Goal: Transaction & Acquisition: Purchase product/service

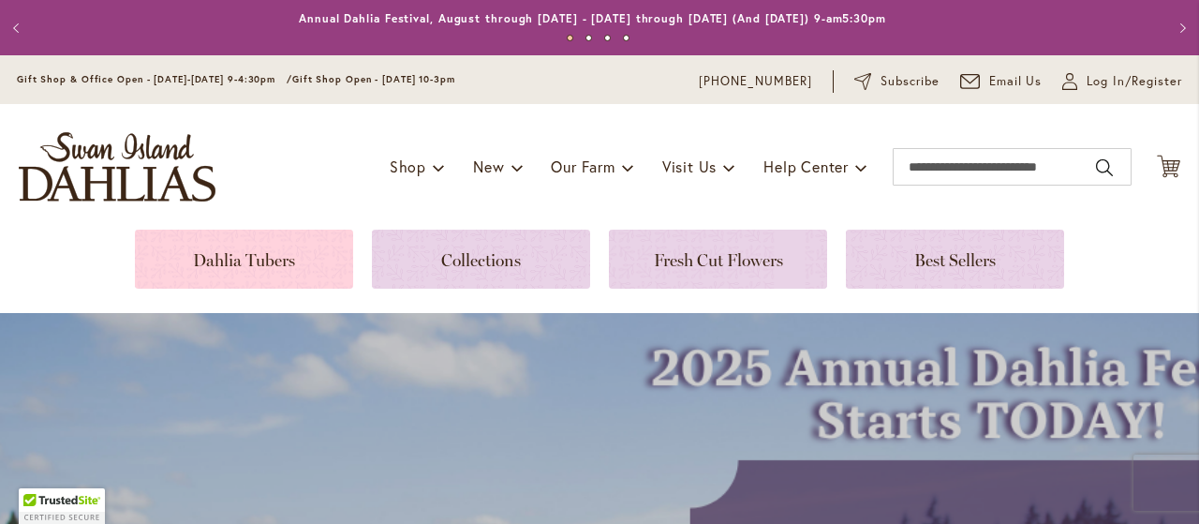
click at [270, 263] on link at bounding box center [244, 258] width 218 height 59
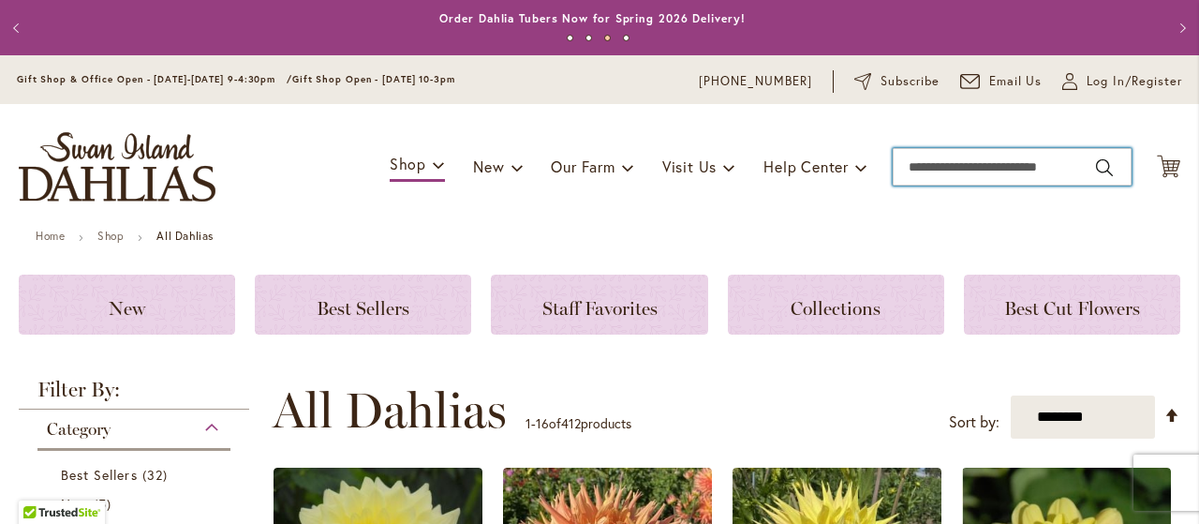
click at [954, 170] on input "Search" at bounding box center [1012, 166] width 239 height 37
type input "****"
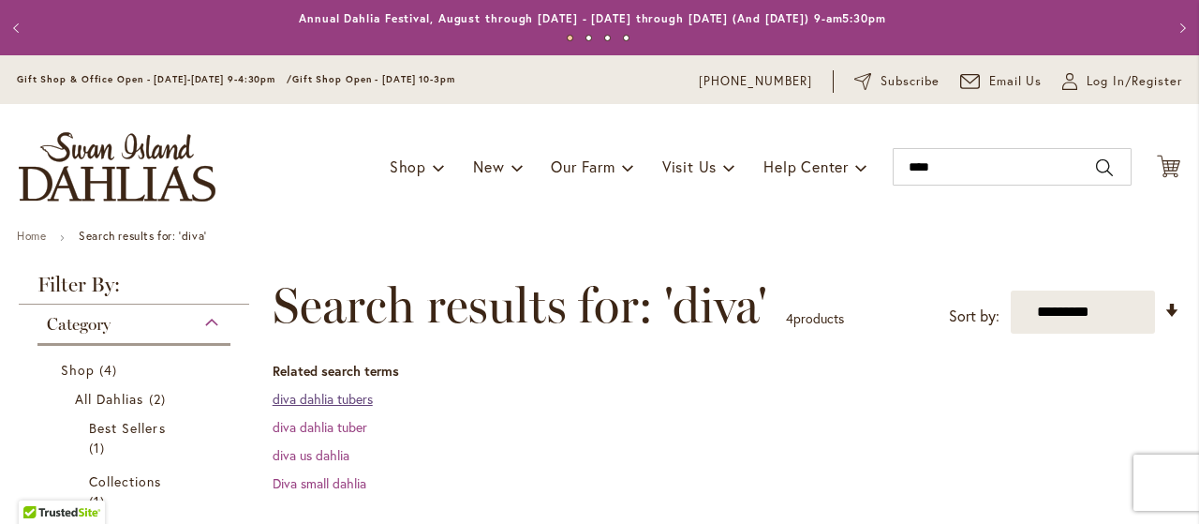
click at [328, 404] on link "diva dahlia tubers" at bounding box center [323, 399] width 100 height 18
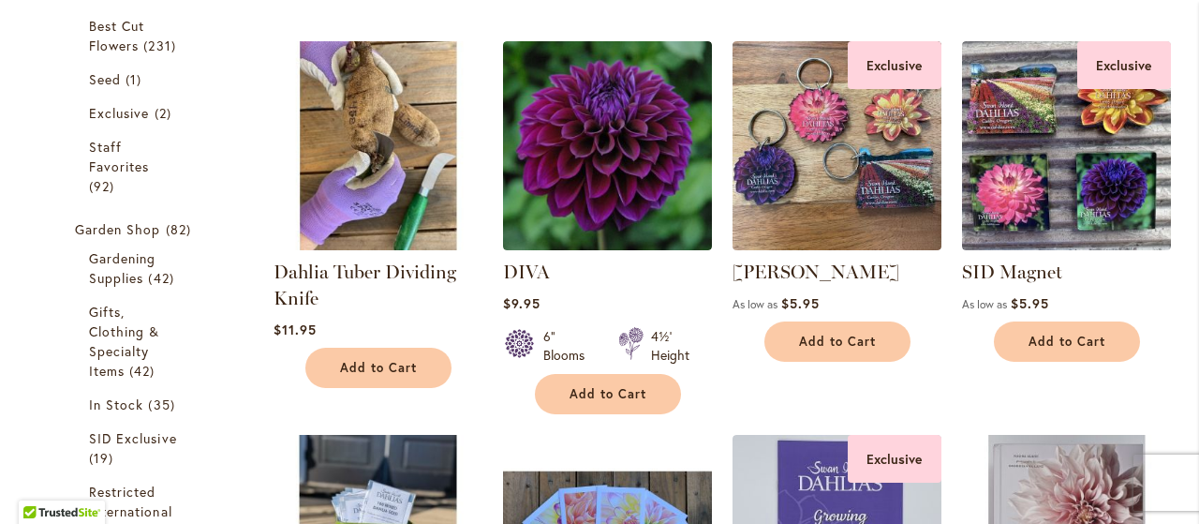
scroll to position [568, 0]
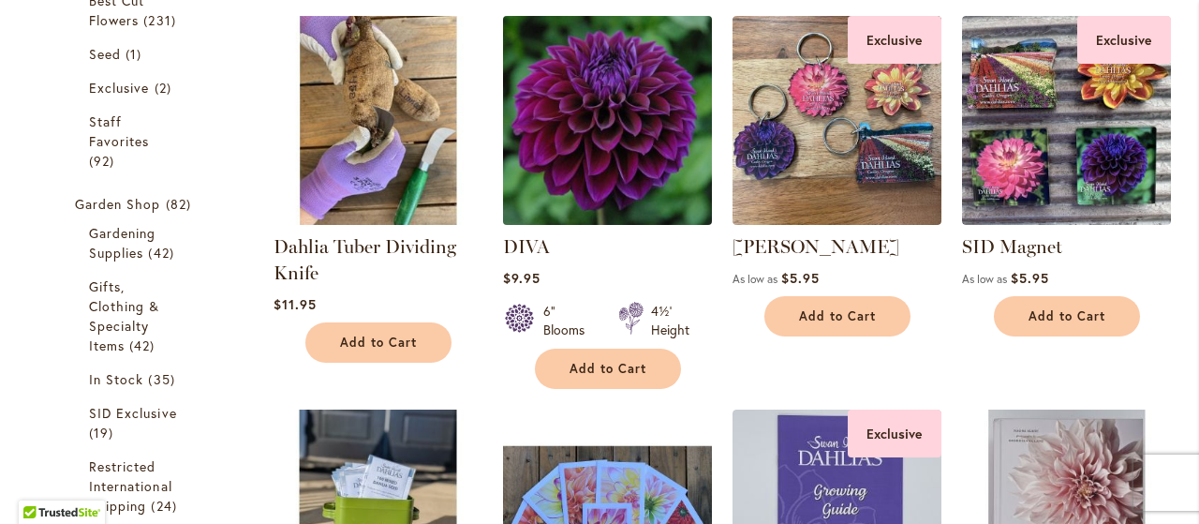
click at [609, 109] on img at bounding box center [606, 120] width 219 height 219
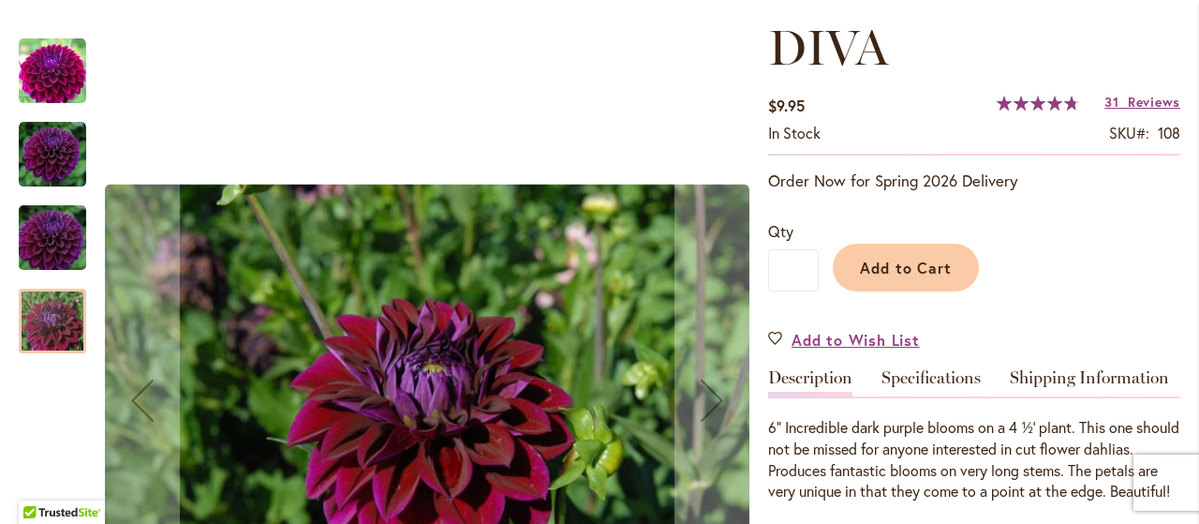
scroll to position [212, 0]
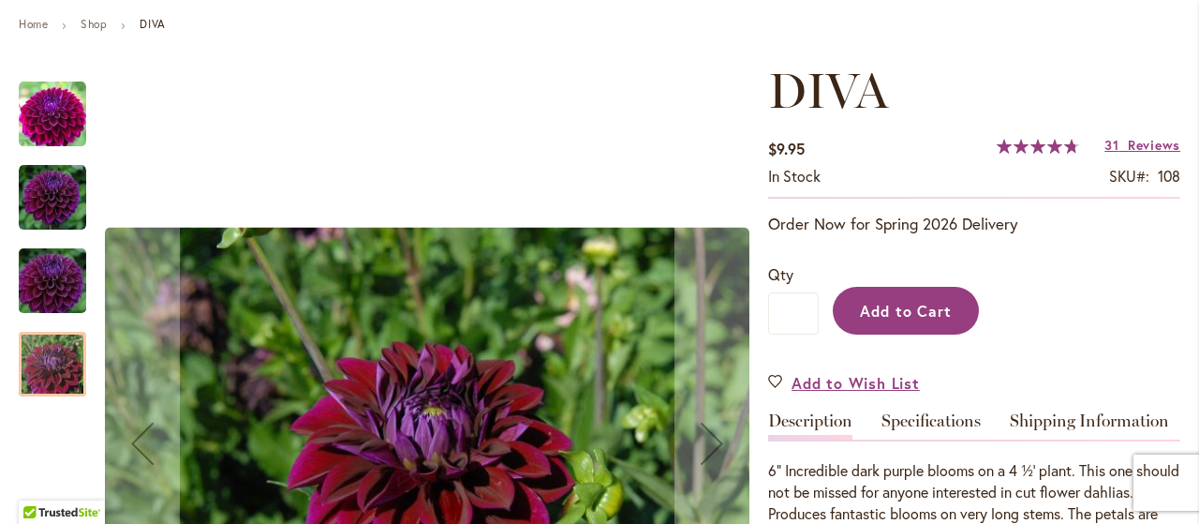
click at [880, 309] on span "Add to Cart" at bounding box center [906, 311] width 93 height 20
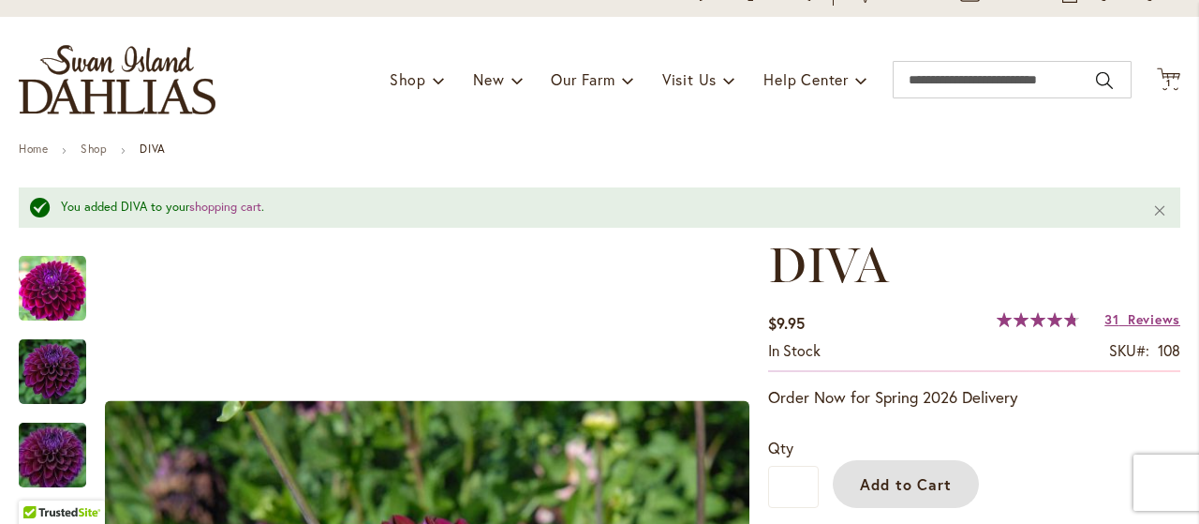
scroll to position [0, 0]
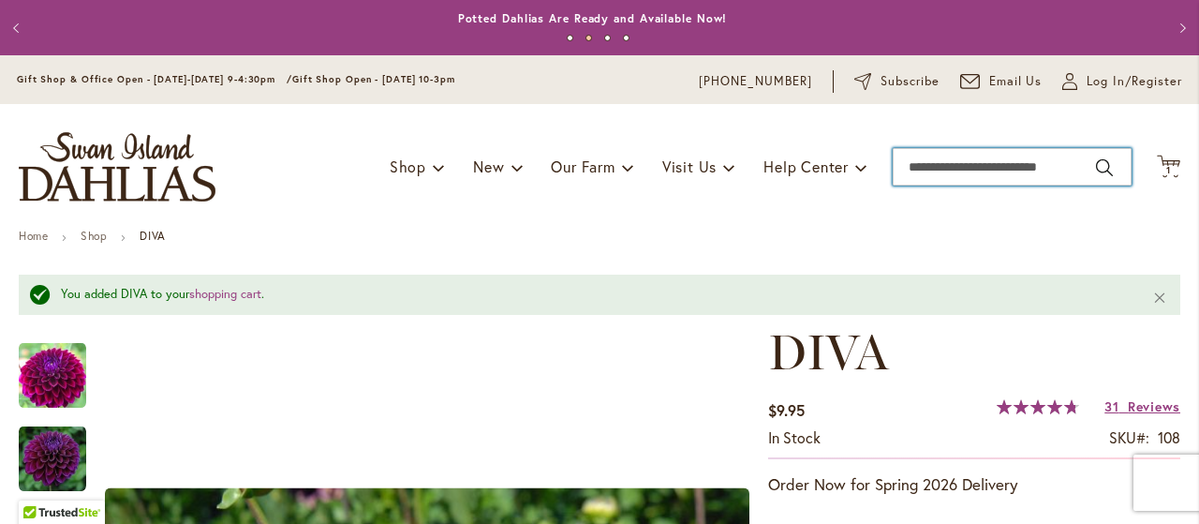
click at [941, 170] on input "Search" at bounding box center [1012, 166] width 239 height 37
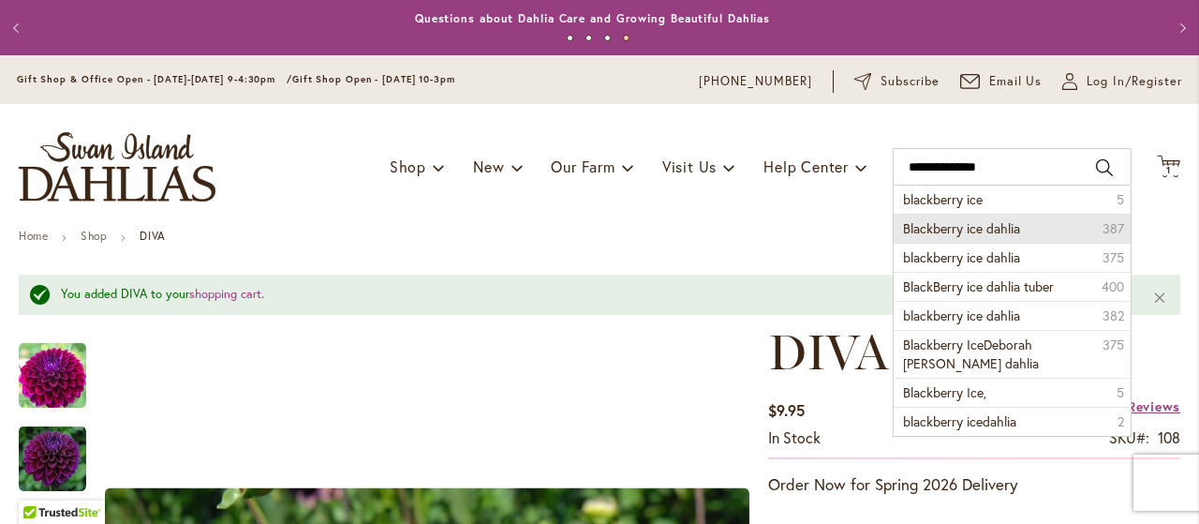
click at [951, 224] on span "Blackberry ice dahlia" at bounding box center [961, 228] width 117 height 18
type input "**********"
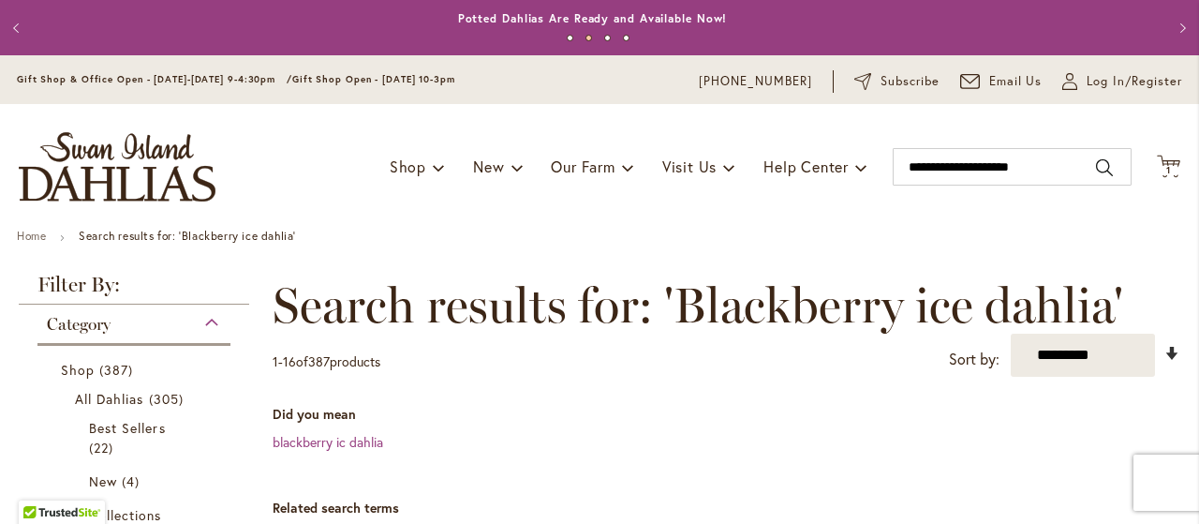
click at [1170, 345] on link "Set Ascending Direction" at bounding box center [1172, 354] width 16 height 22
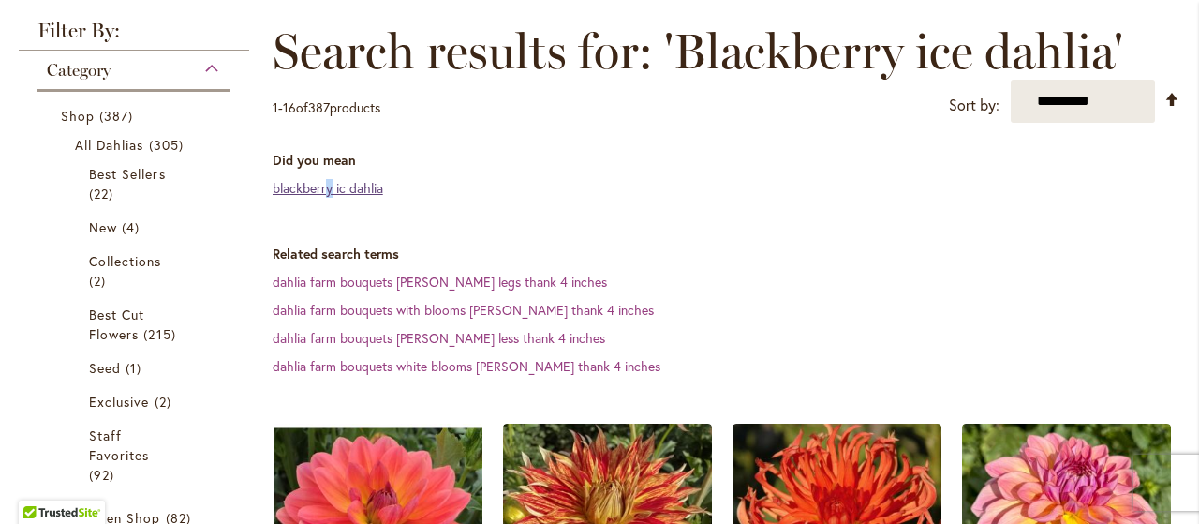
drag, startPoint x: 330, startPoint y: 173, endPoint x: 325, endPoint y: 191, distance: 18.4
click at [325, 191] on dl "Did you mean blackberry ic dahlia" at bounding box center [727, 174] width 908 height 47
click at [325, 191] on link "blackberry ic dahlia" at bounding box center [328, 188] width 111 height 18
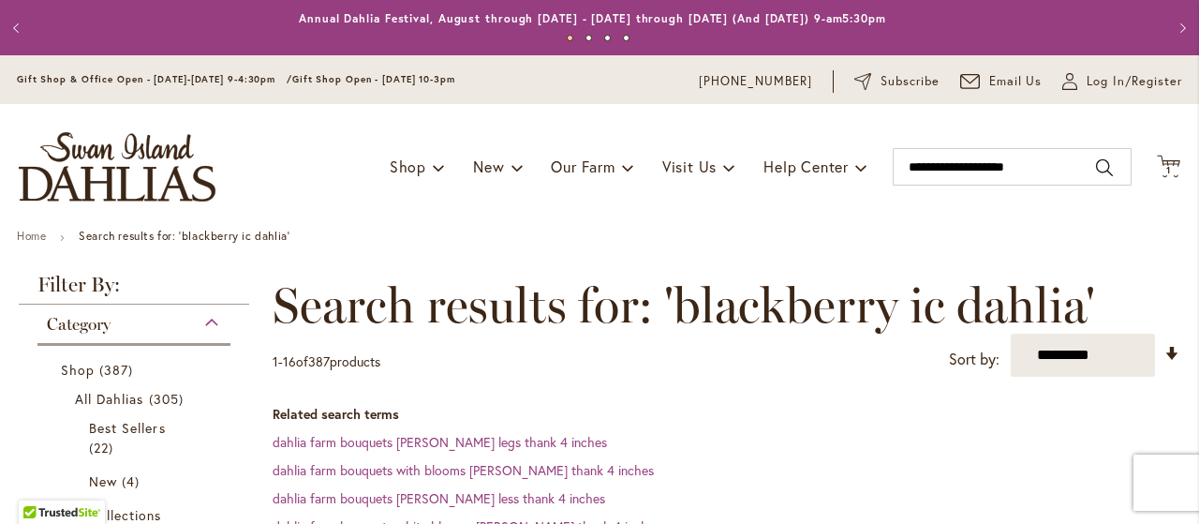
drag, startPoint x: 56, startPoint y: 437, endPoint x: 237, endPoint y: 460, distance: 182.2
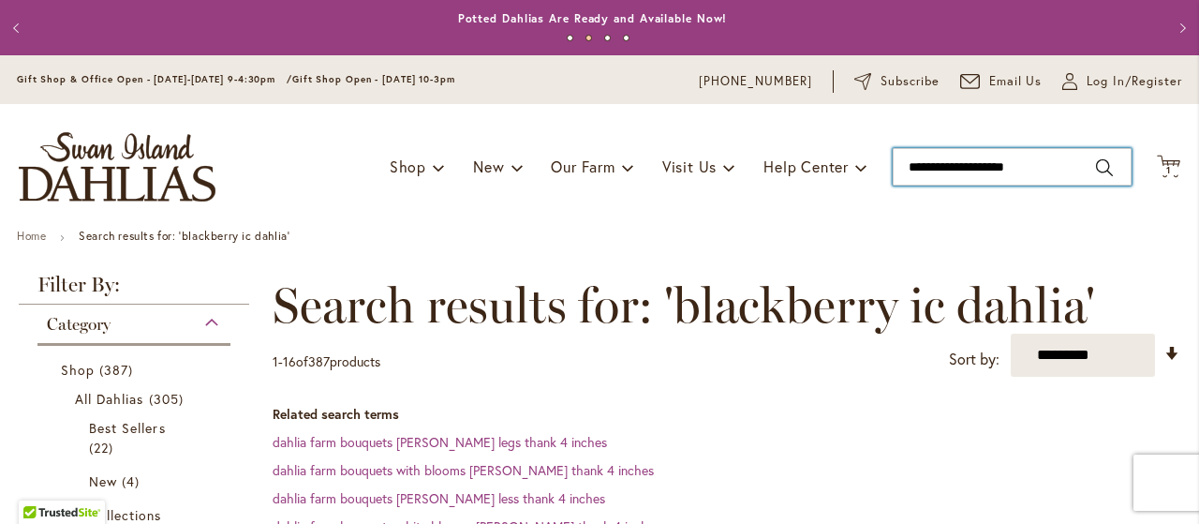
click at [976, 168] on input "**********" at bounding box center [1012, 166] width 239 height 37
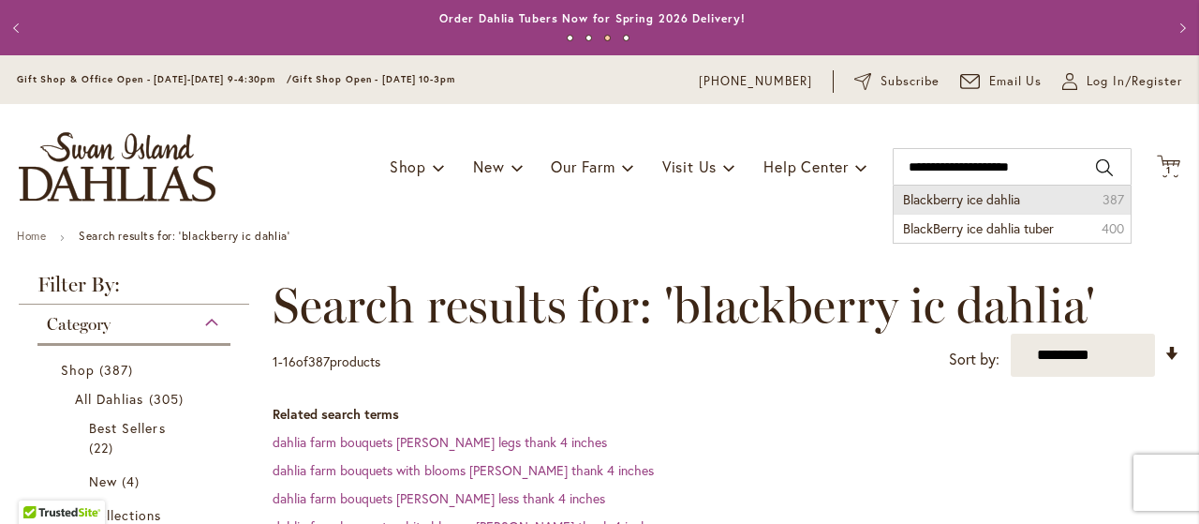
click at [996, 200] on span "Blackberry ice dahlia" at bounding box center [961, 199] width 117 height 18
type input "**********"
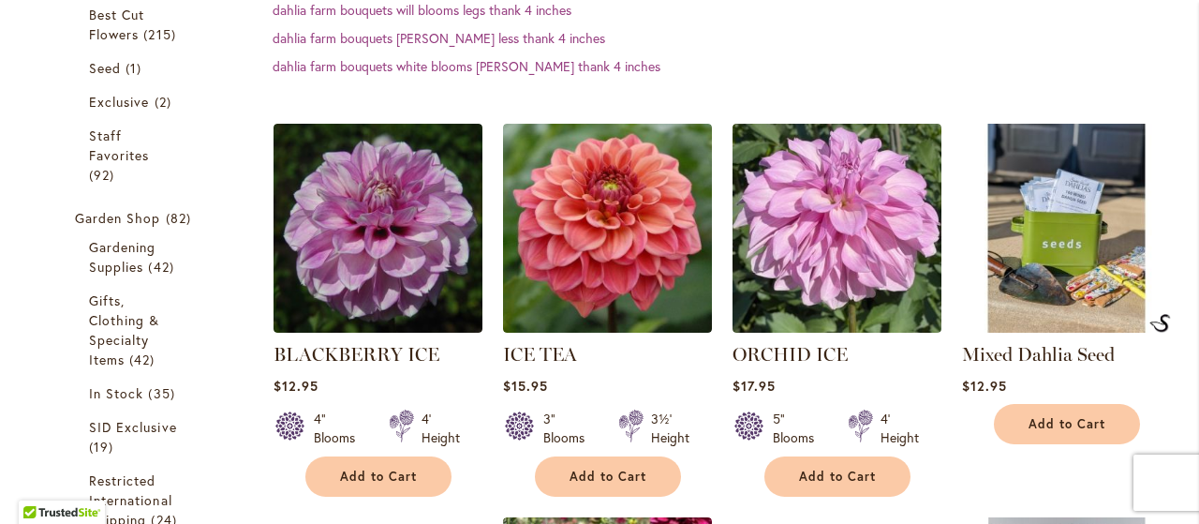
scroll to position [599, 0]
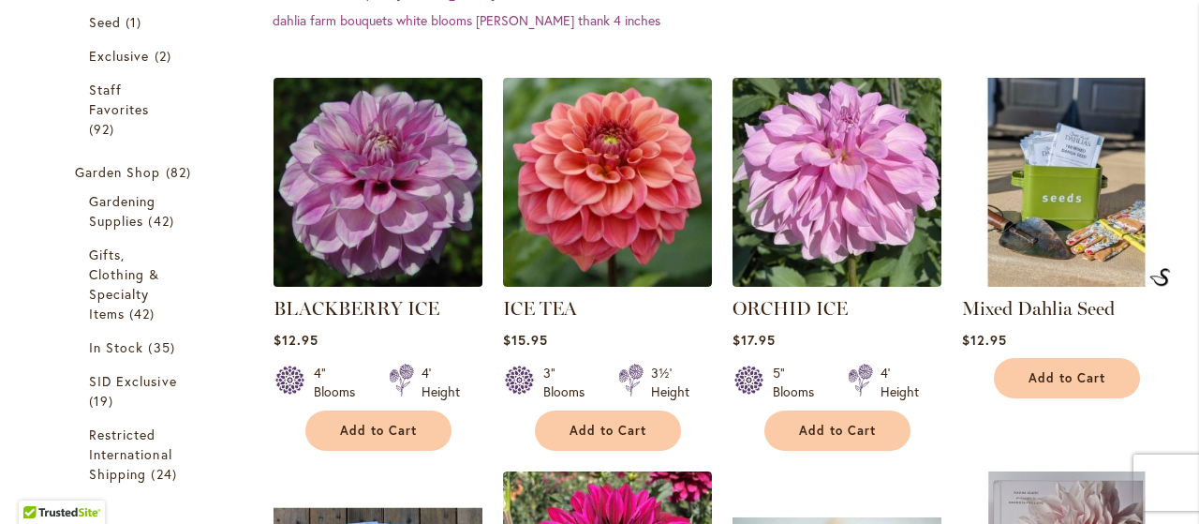
click at [360, 218] on img at bounding box center [377, 182] width 219 height 219
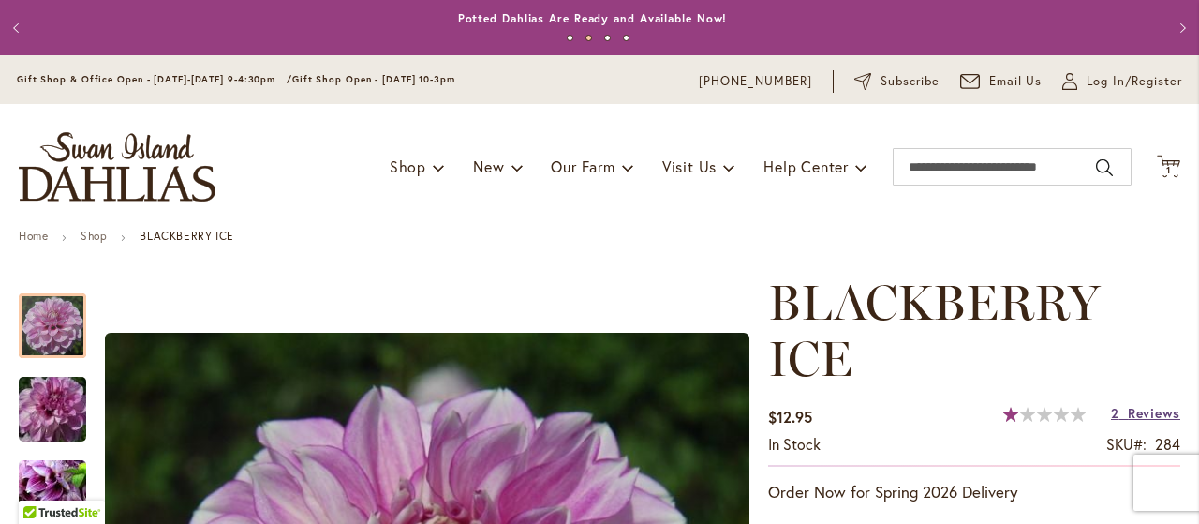
click at [1135, 418] on span "Reviews" at bounding box center [1154, 413] width 52 height 18
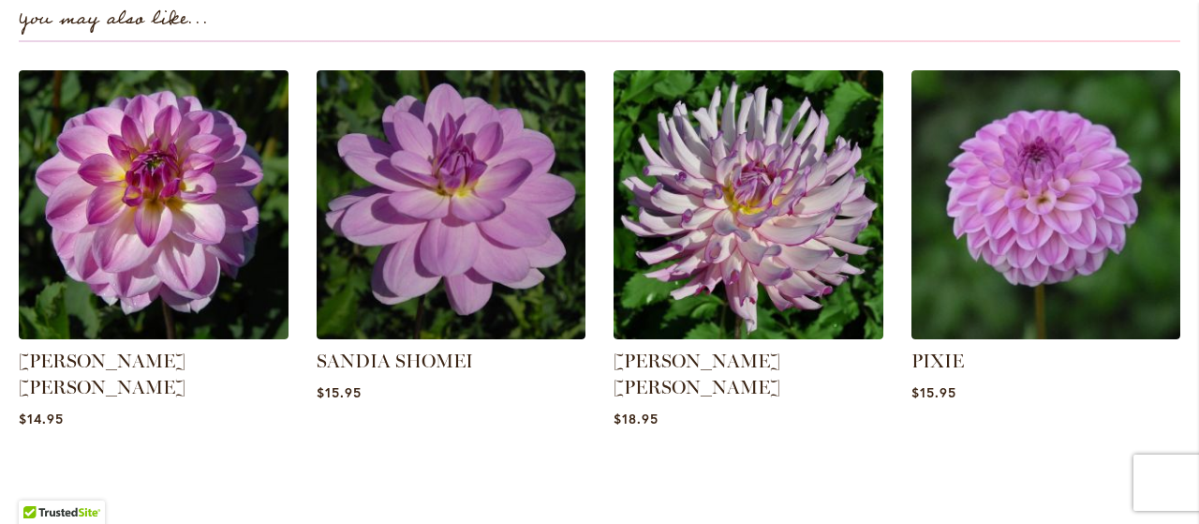
scroll to position [1400, 0]
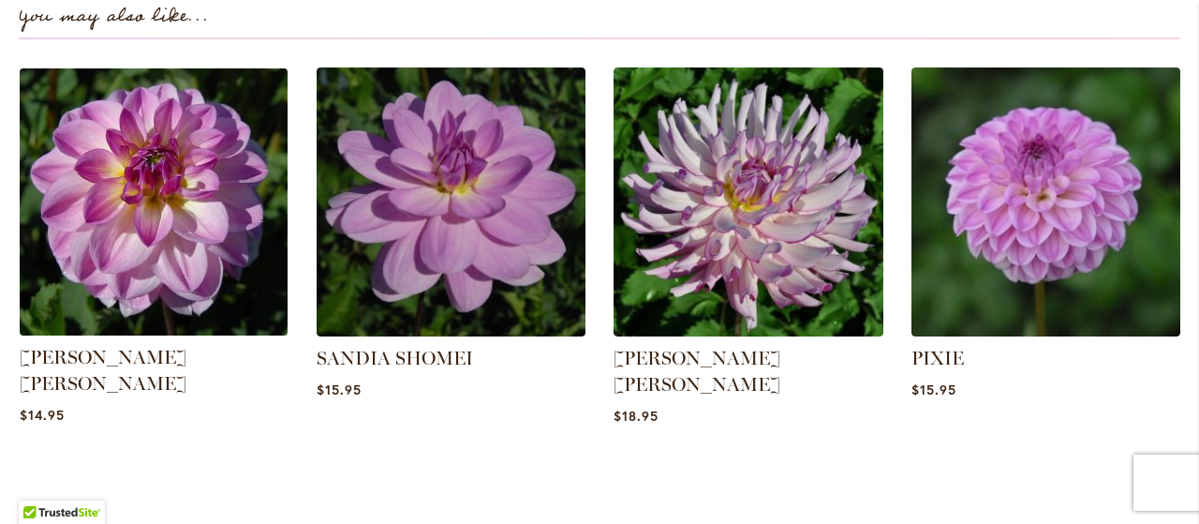
click at [224, 261] on img at bounding box center [153, 202] width 281 height 281
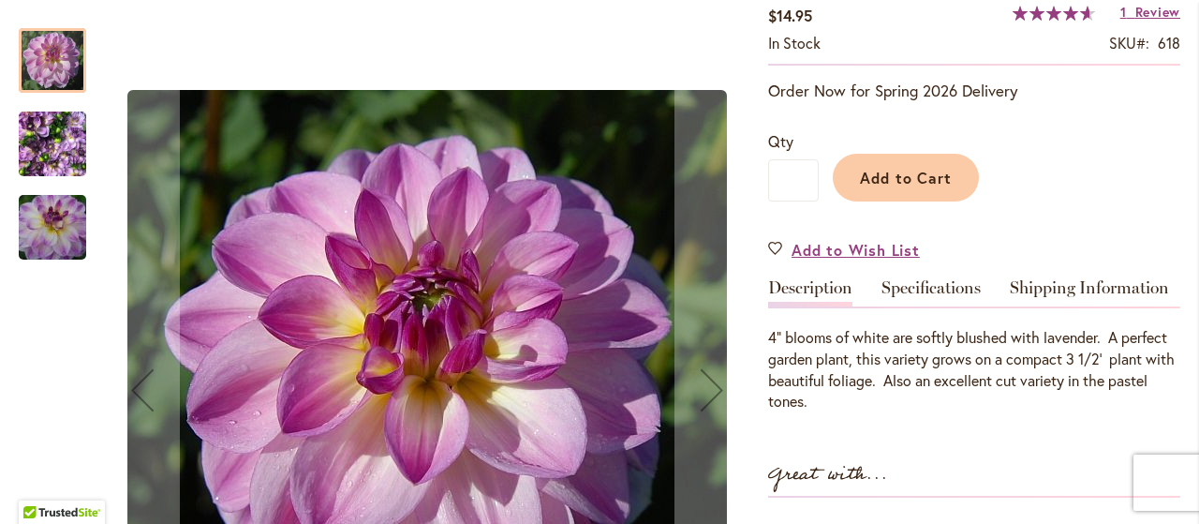
scroll to position [191, 0]
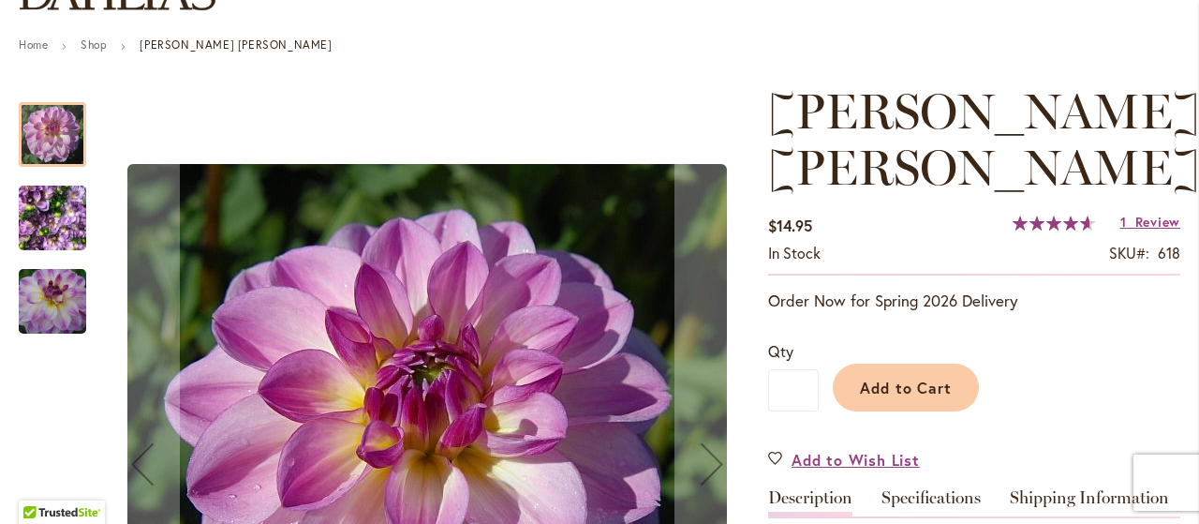
click at [1039, 215] on span "93 % of 100" at bounding box center [1051, 222] width 77 height 15
click at [1131, 213] on link "1 Review" at bounding box center [1150, 222] width 60 height 18
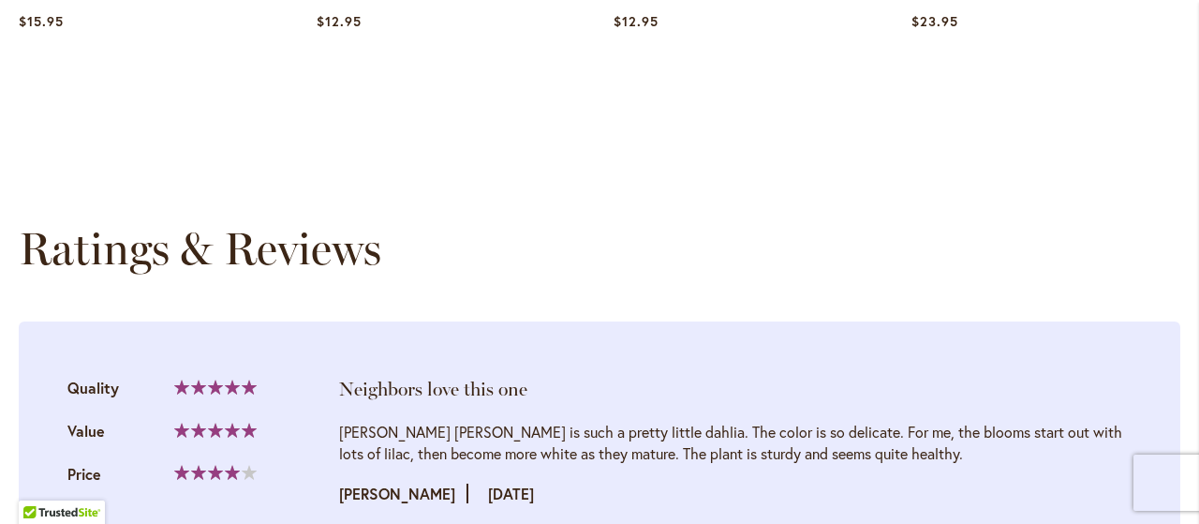
scroll to position [1806, 0]
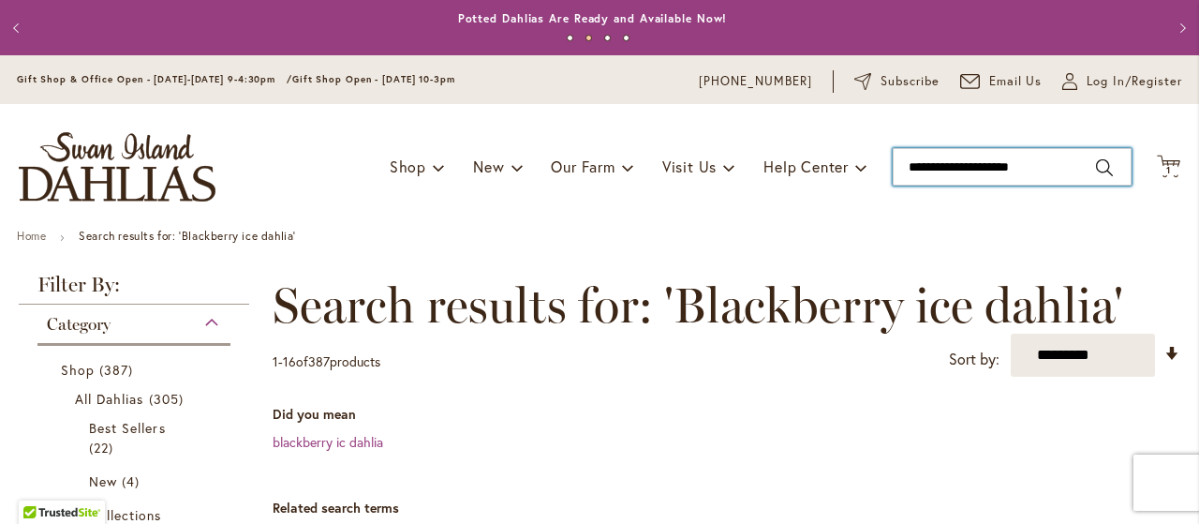
type input "**********"
click at [1093, 168] on input "**********" at bounding box center [1012, 166] width 239 height 37
click at [1087, 168] on input "**********" at bounding box center [1012, 166] width 239 height 37
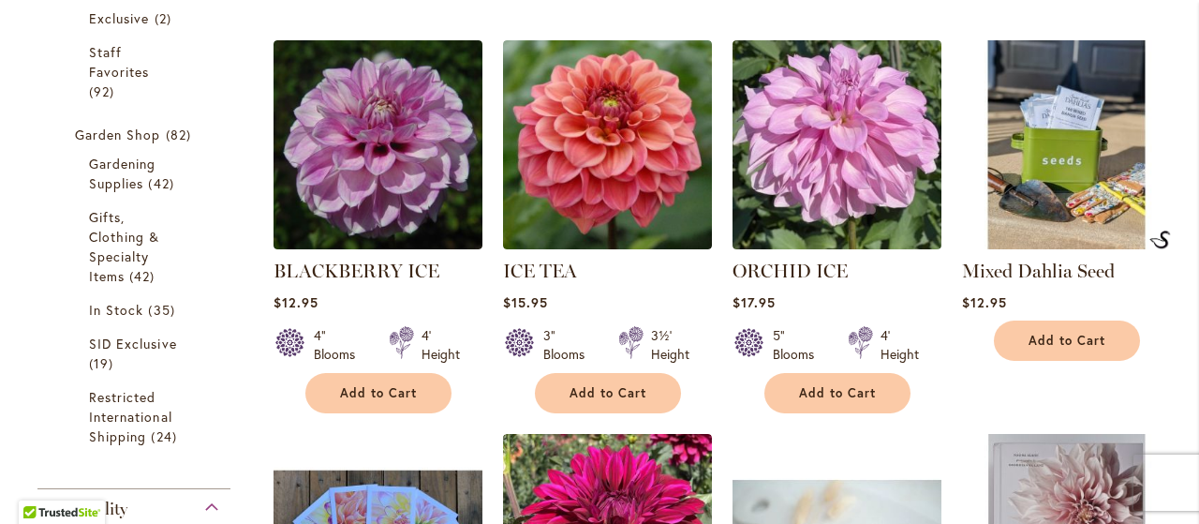
scroll to position [611, 0]
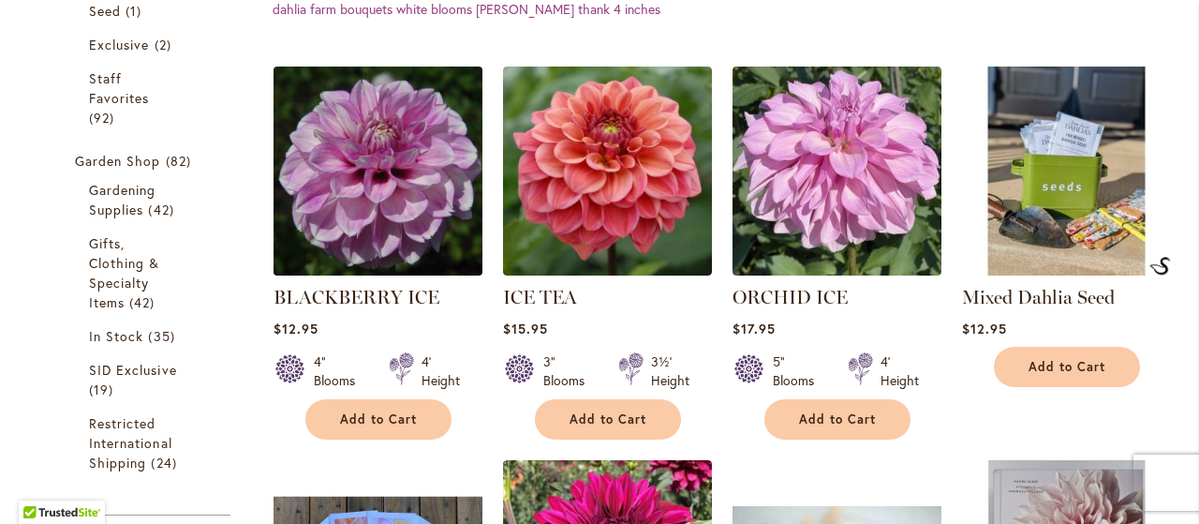
click at [382, 192] on img at bounding box center [377, 171] width 219 height 219
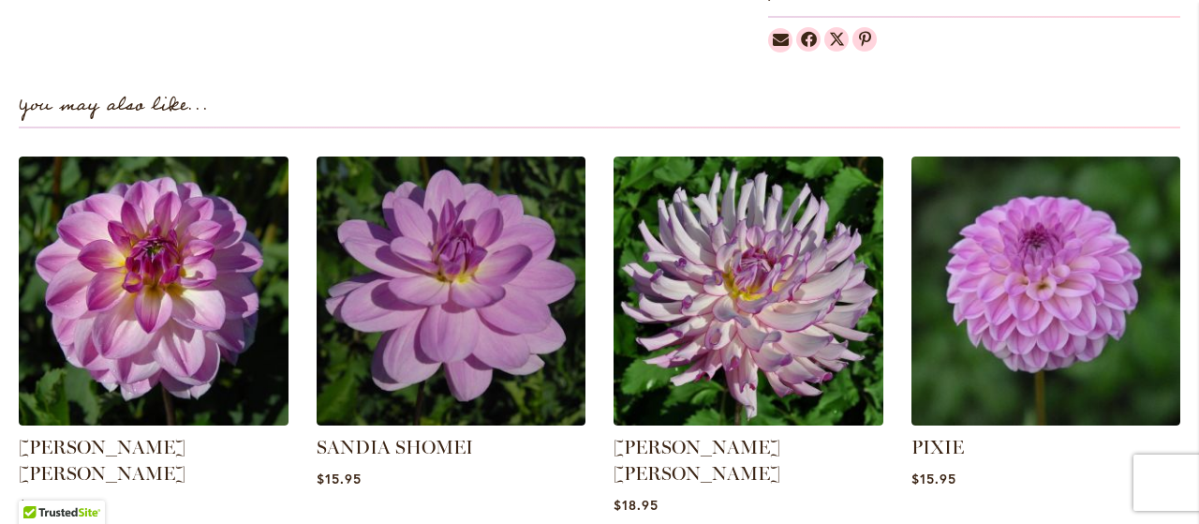
scroll to position [1349, 0]
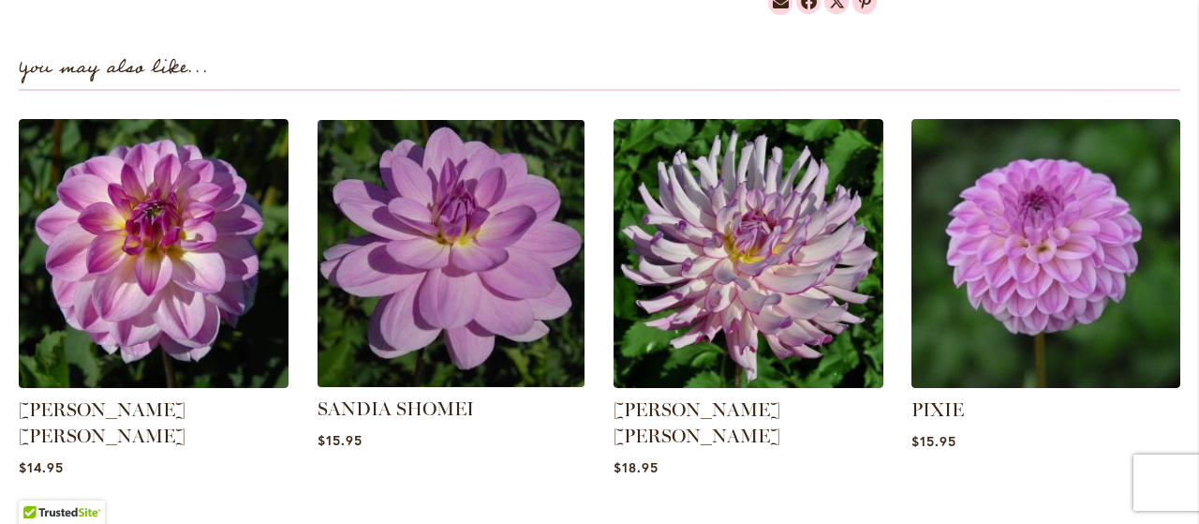
click at [499, 289] on img at bounding box center [450, 253] width 281 height 281
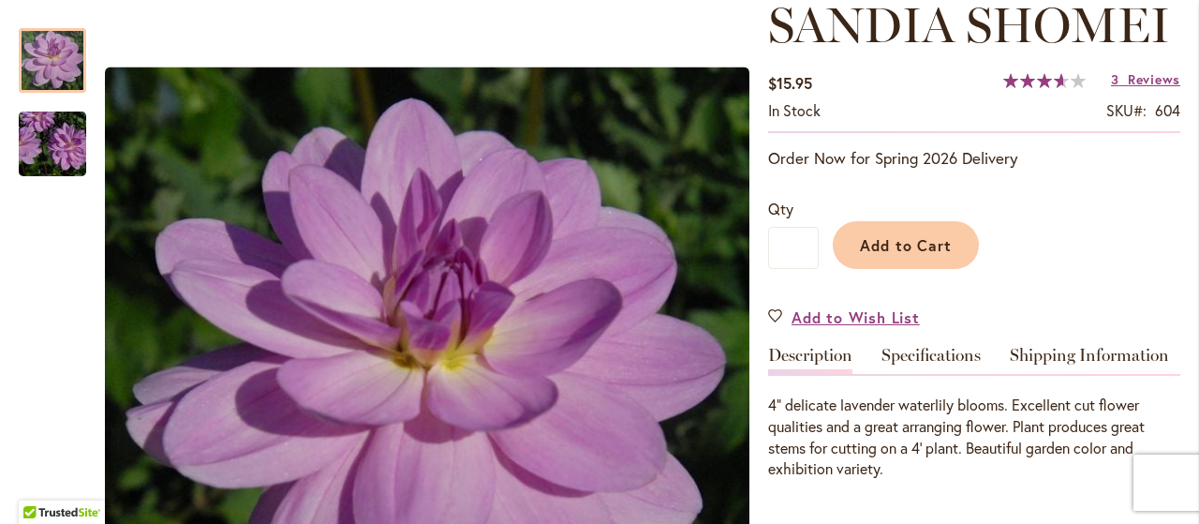
scroll to position [345, 0]
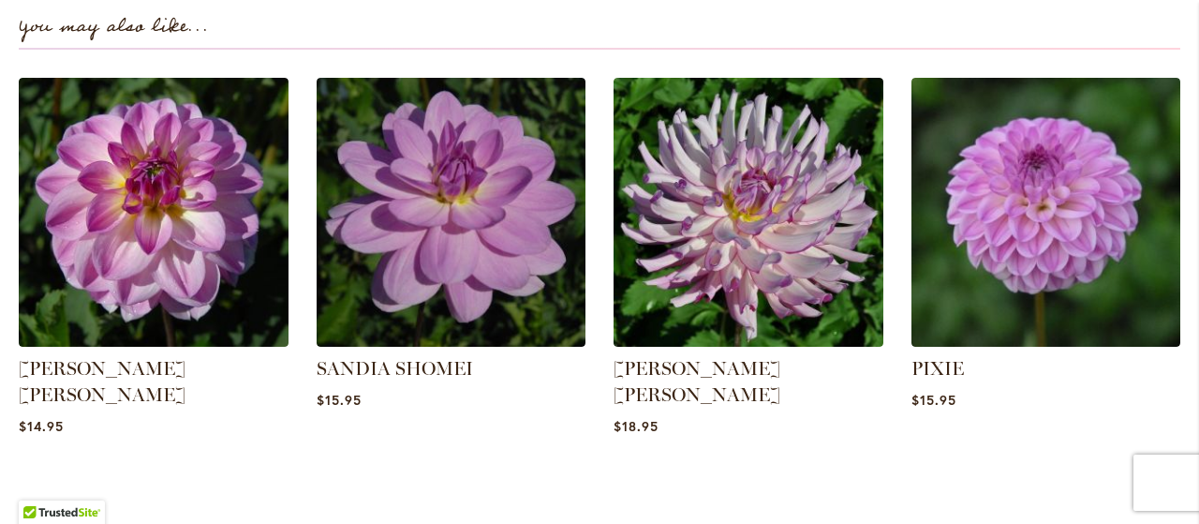
scroll to position [1394, 0]
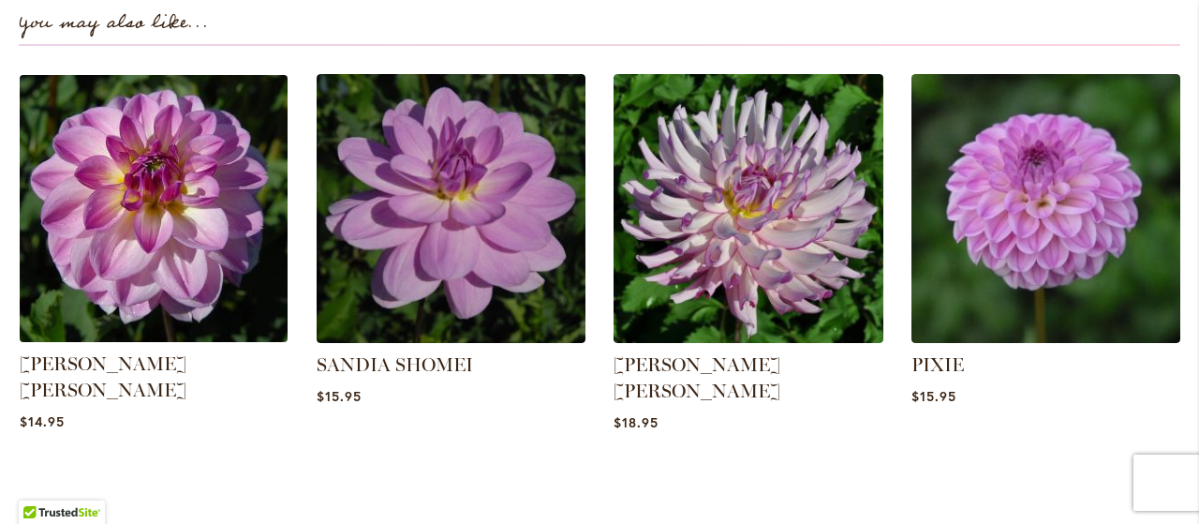
click at [242, 214] on img at bounding box center [153, 208] width 281 height 281
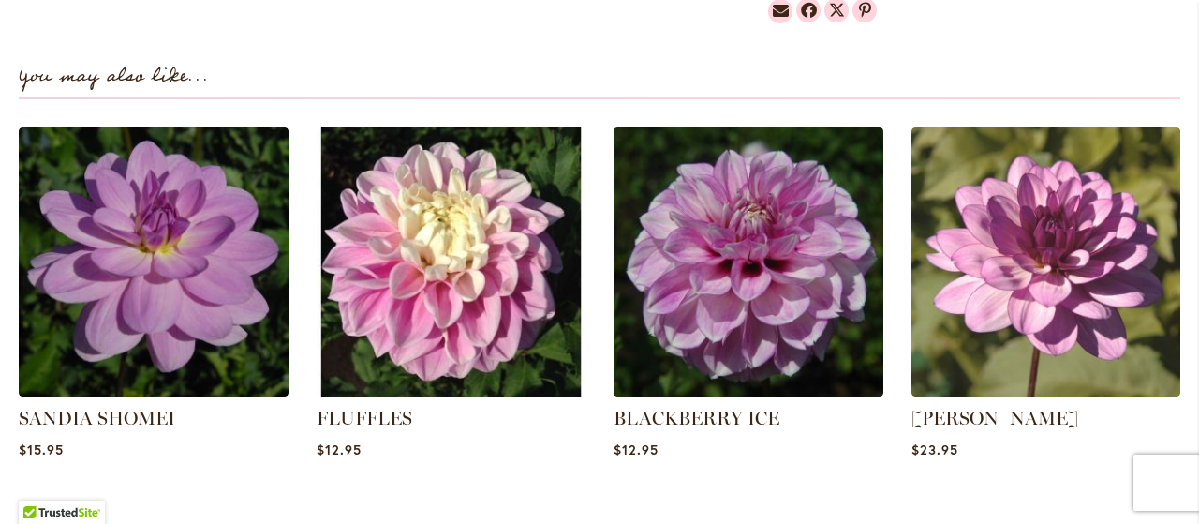
scroll to position [1206, 0]
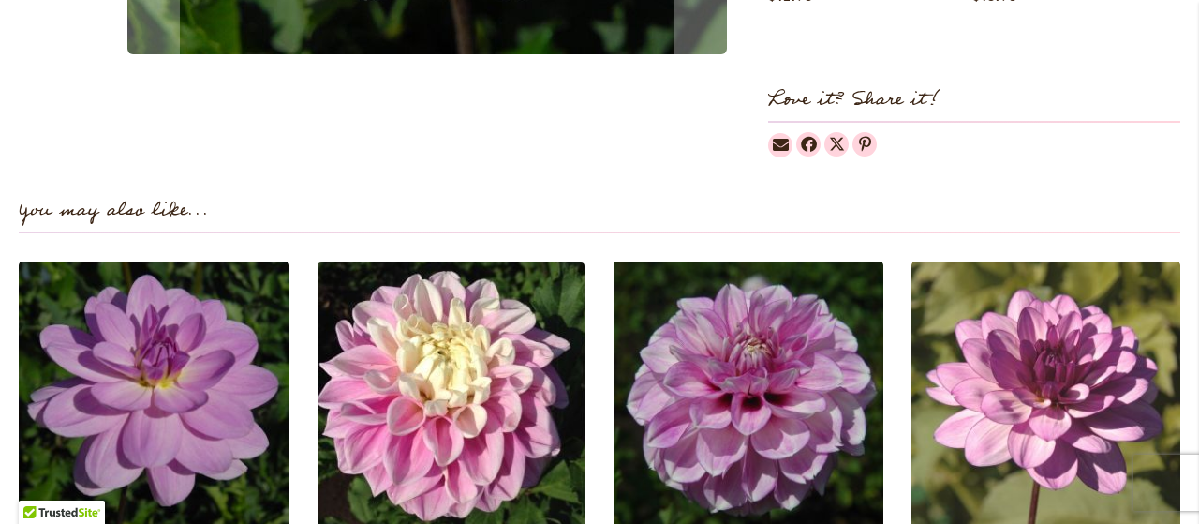
click at [515, 383] on img at bounding box center [450, 396] width 281 height 281
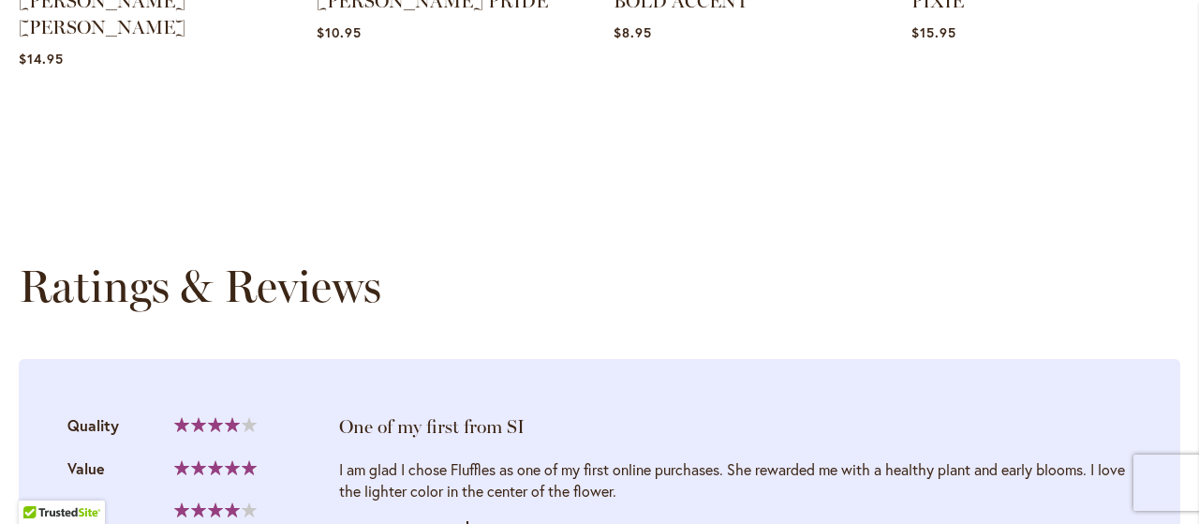
scroll to position [1695, 0]
